Goal: Check status: Check status

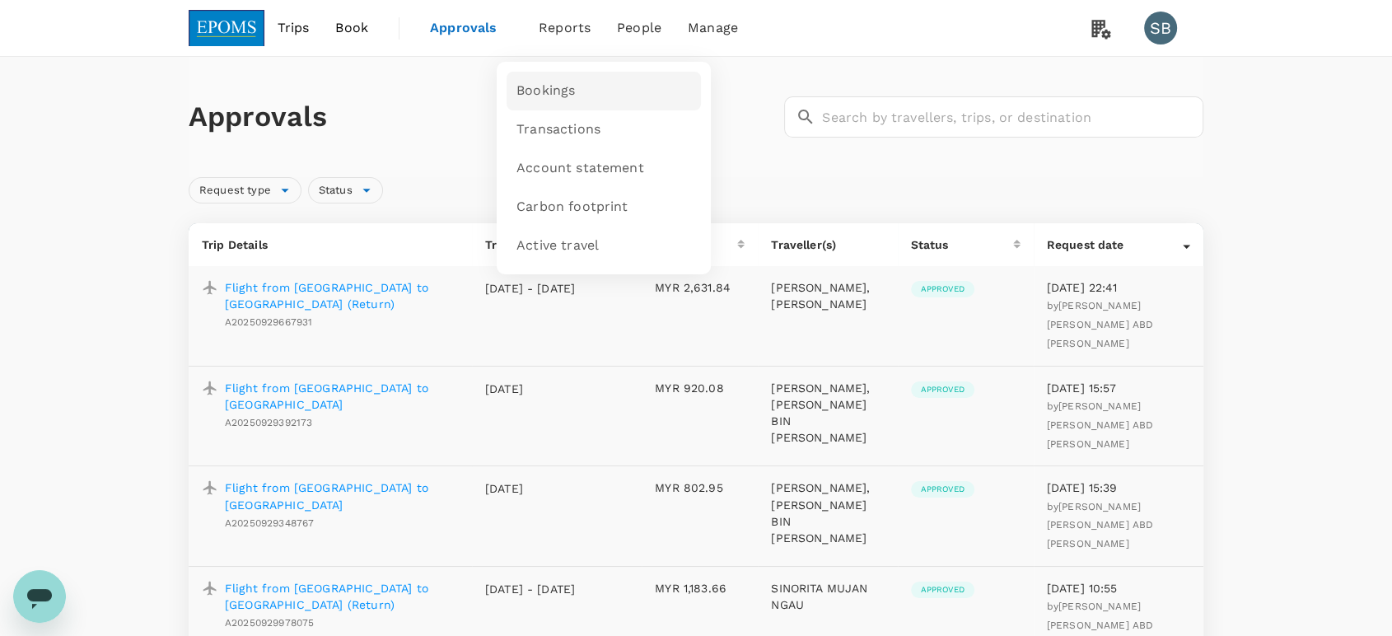
click at [552, 80] on link "Bookings" at bounding box center [604, 91] width 194 height 39
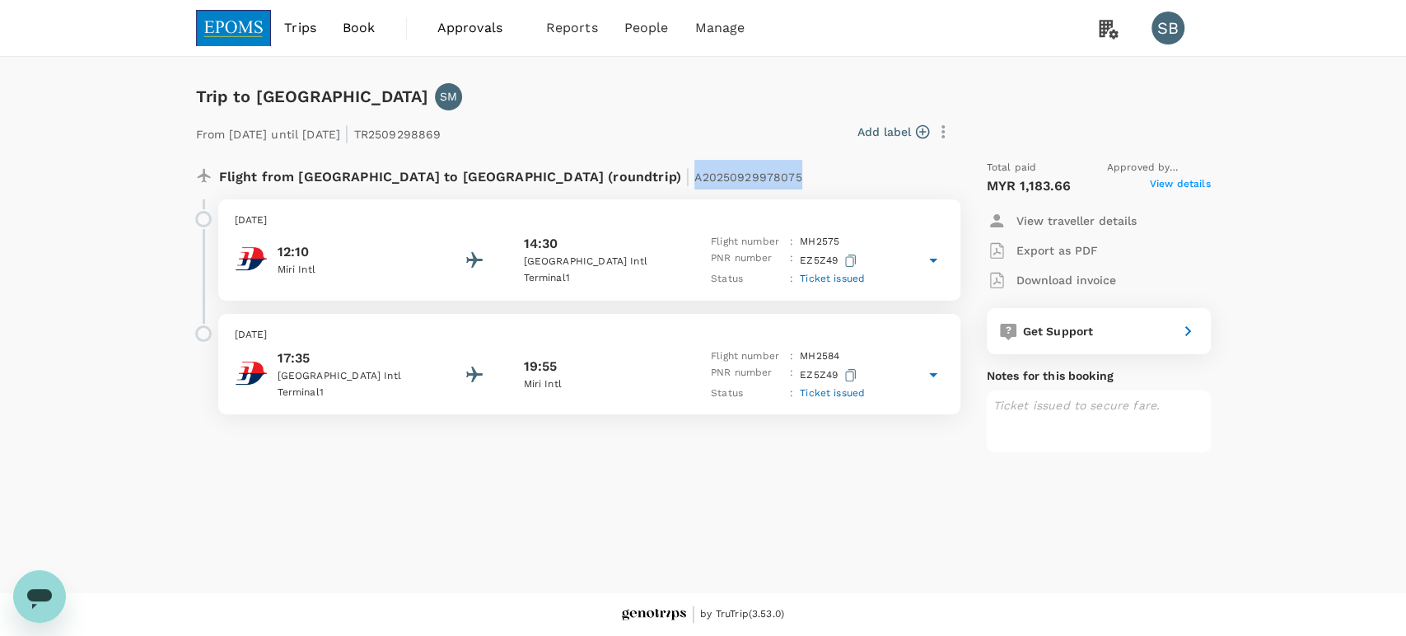
drag, startPoint x: 631, startPoint y: 176, endPoint x: 521, endPoint y: 183, distance: 109.8
click at [521, 183] on div "Flight from Malaysia to Malaysia (roundtrip) | A20250929978075" at bounding box center [535, 175] width 632 height 30
copy span "A20250929978075"
click at [645, 252] on div "14:30" at bounding box center [597, 244] width 148 height 20
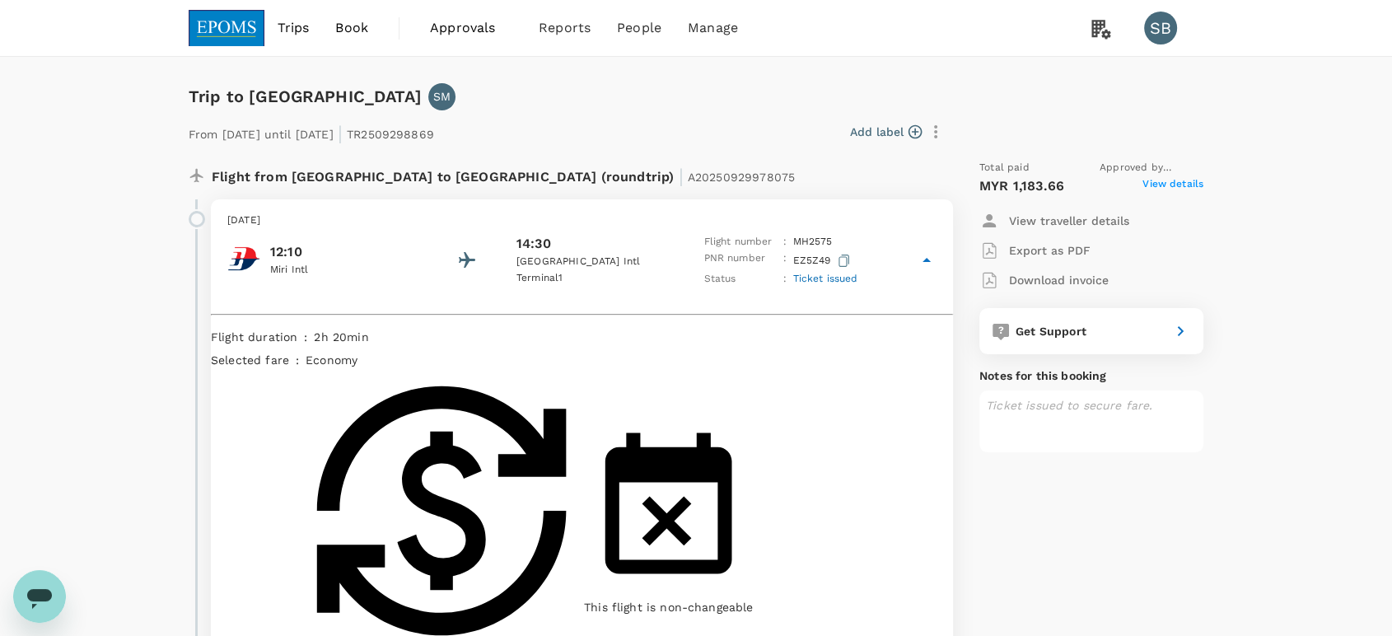
click at [1157, 183] on span "View details" at bounding box center [1173, 186] width 61 height 20
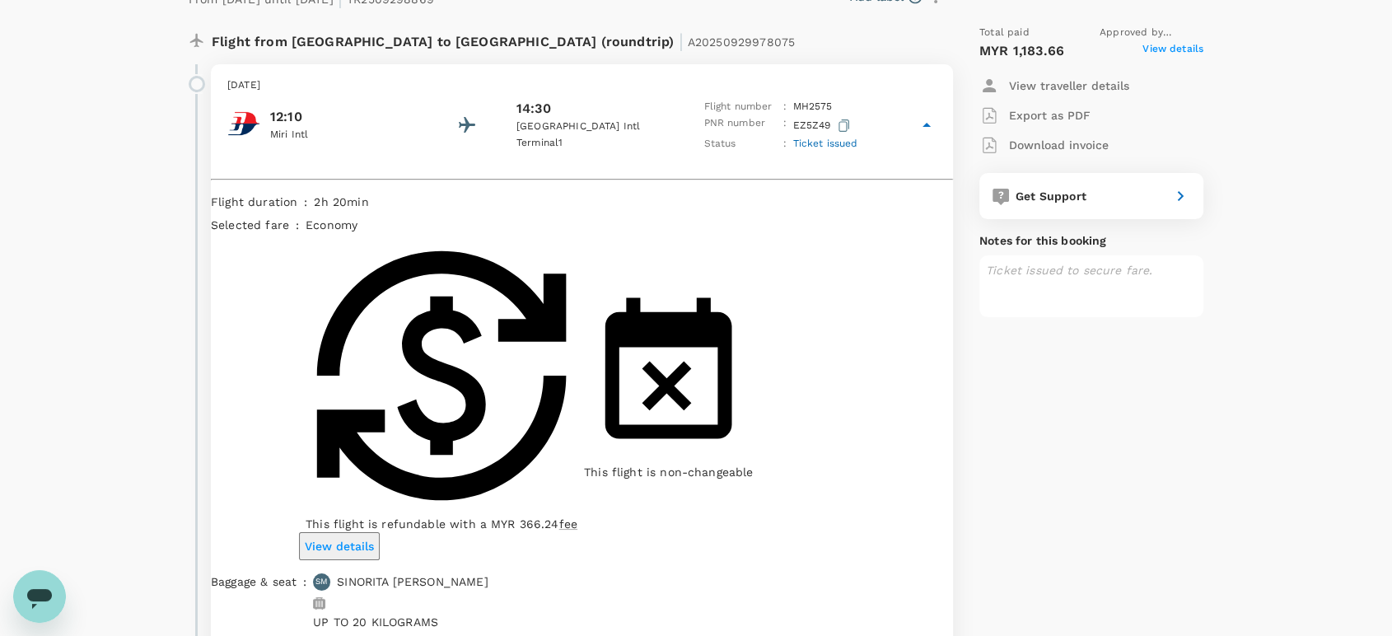
scroll to position [138, 0]
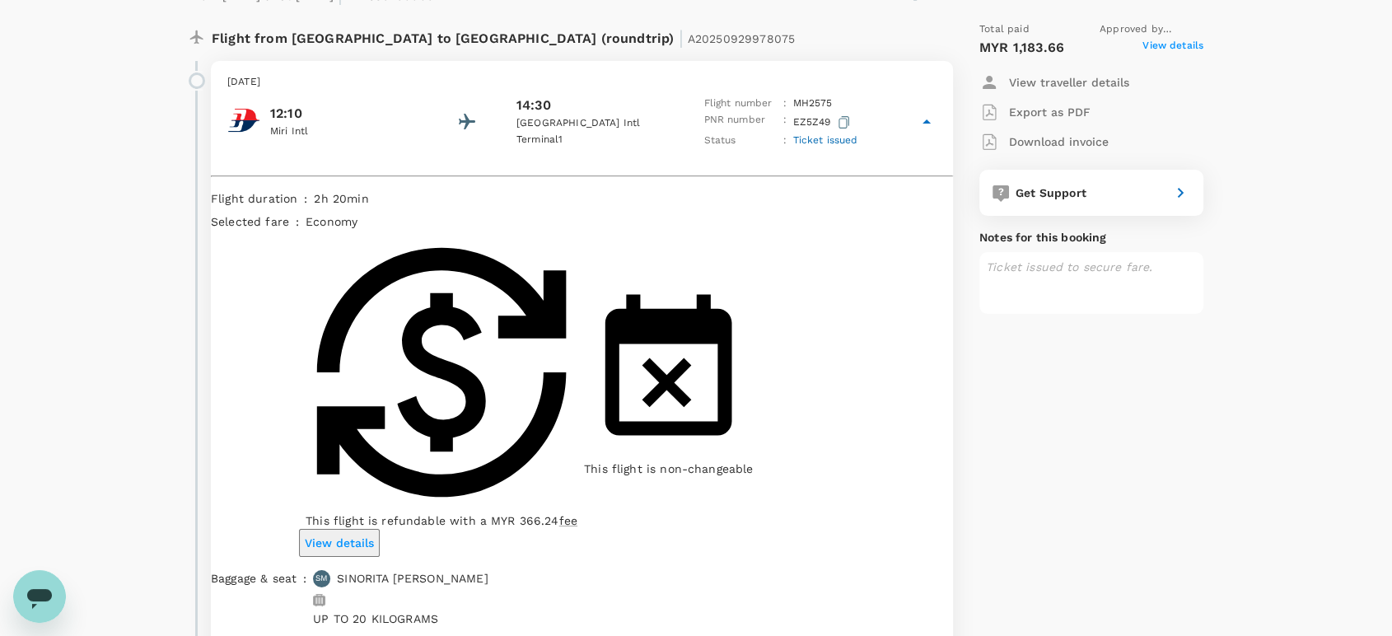
click at [657, 152] on div "Sunday, 05 Oct 2025 12:10 Miri Intl 14:30 Kuala Lumpur Intl Terminal 1 Flight n…" at bounding box center [582, 111] width 742 height 101
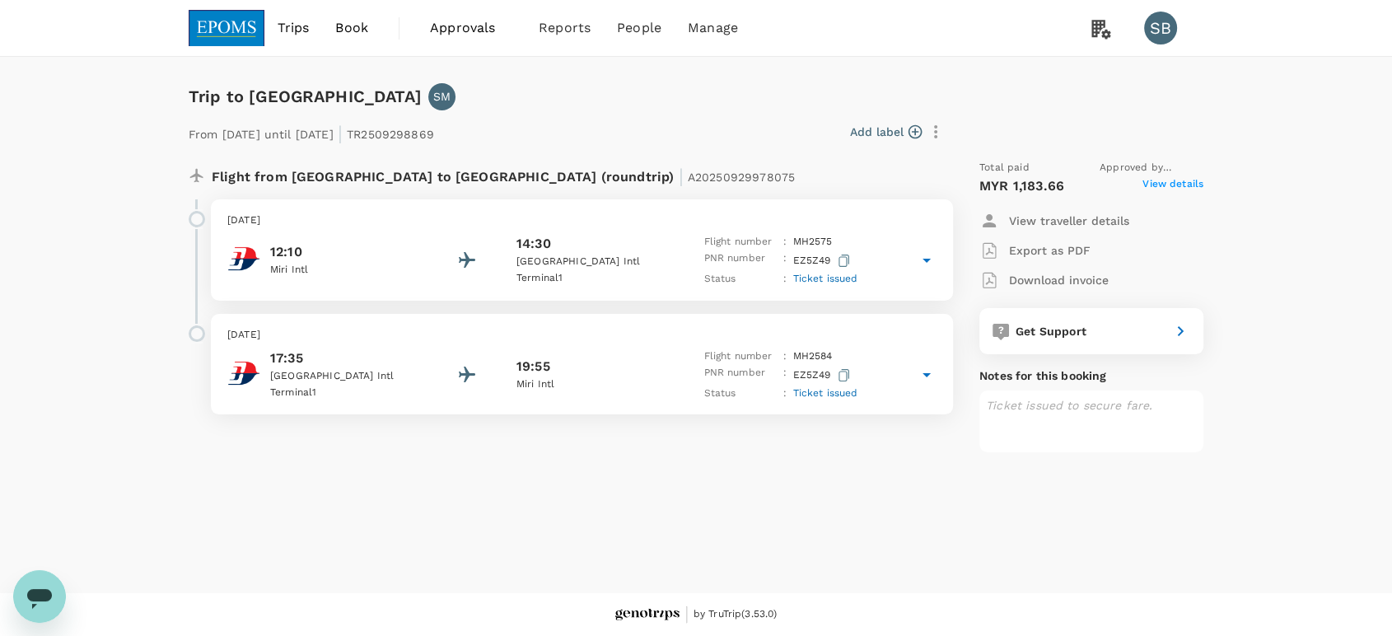
scroll to position [0, 0]
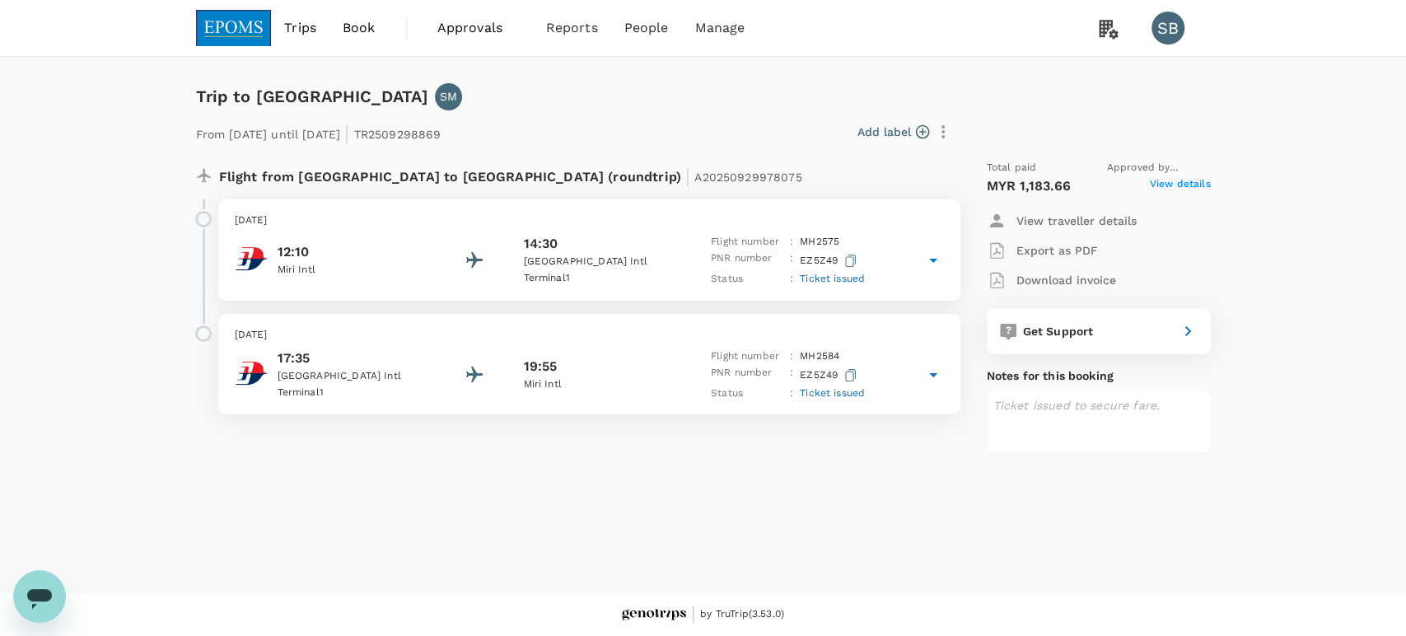
click at [634, 240] on div "14:30" at bounding box center [597, 244] width 148 height 20
